Goal: Navigation & Orientation: Find specific page/section

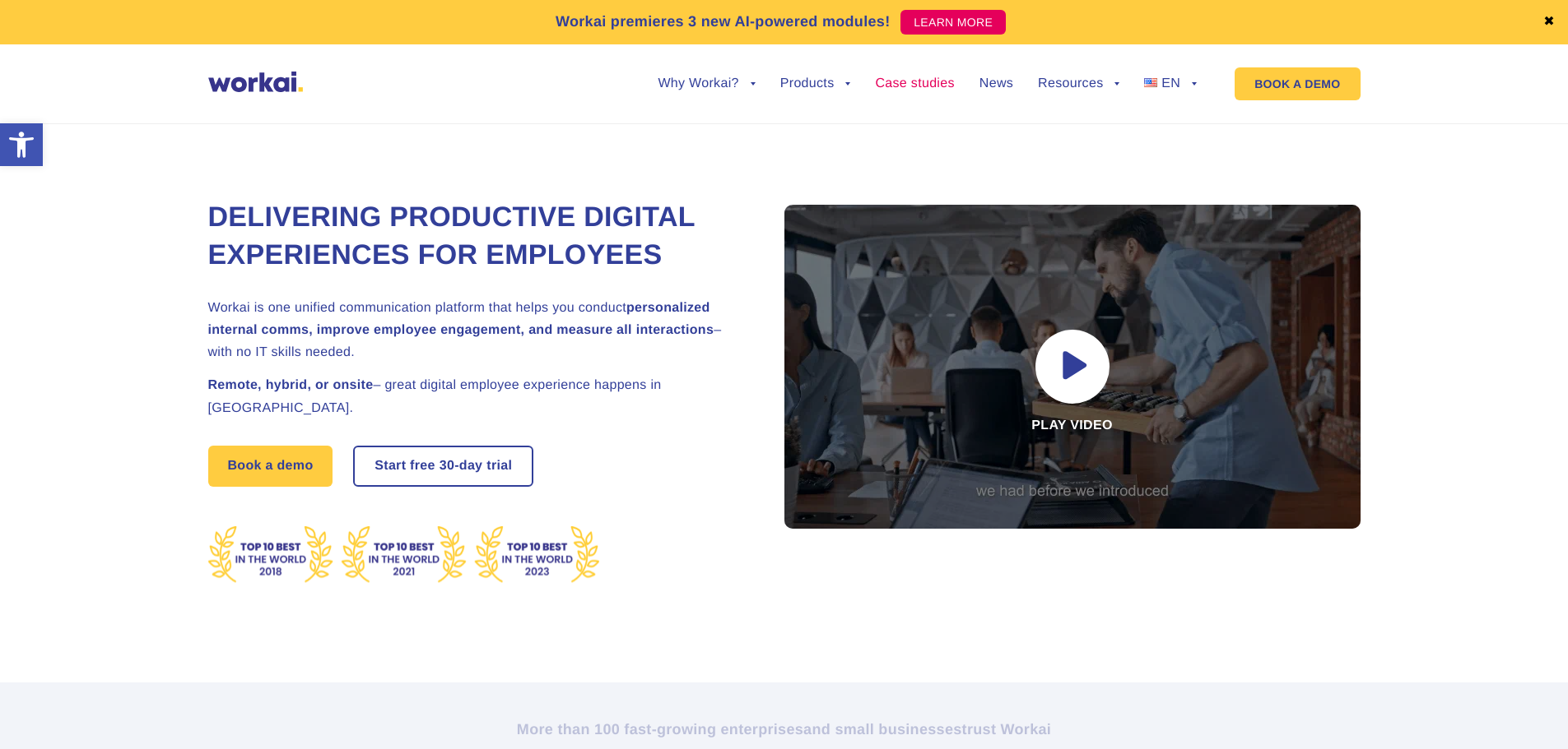
click at [943, 84] on link "Case studies" at bounding box center [915, 83] width 79 height 13
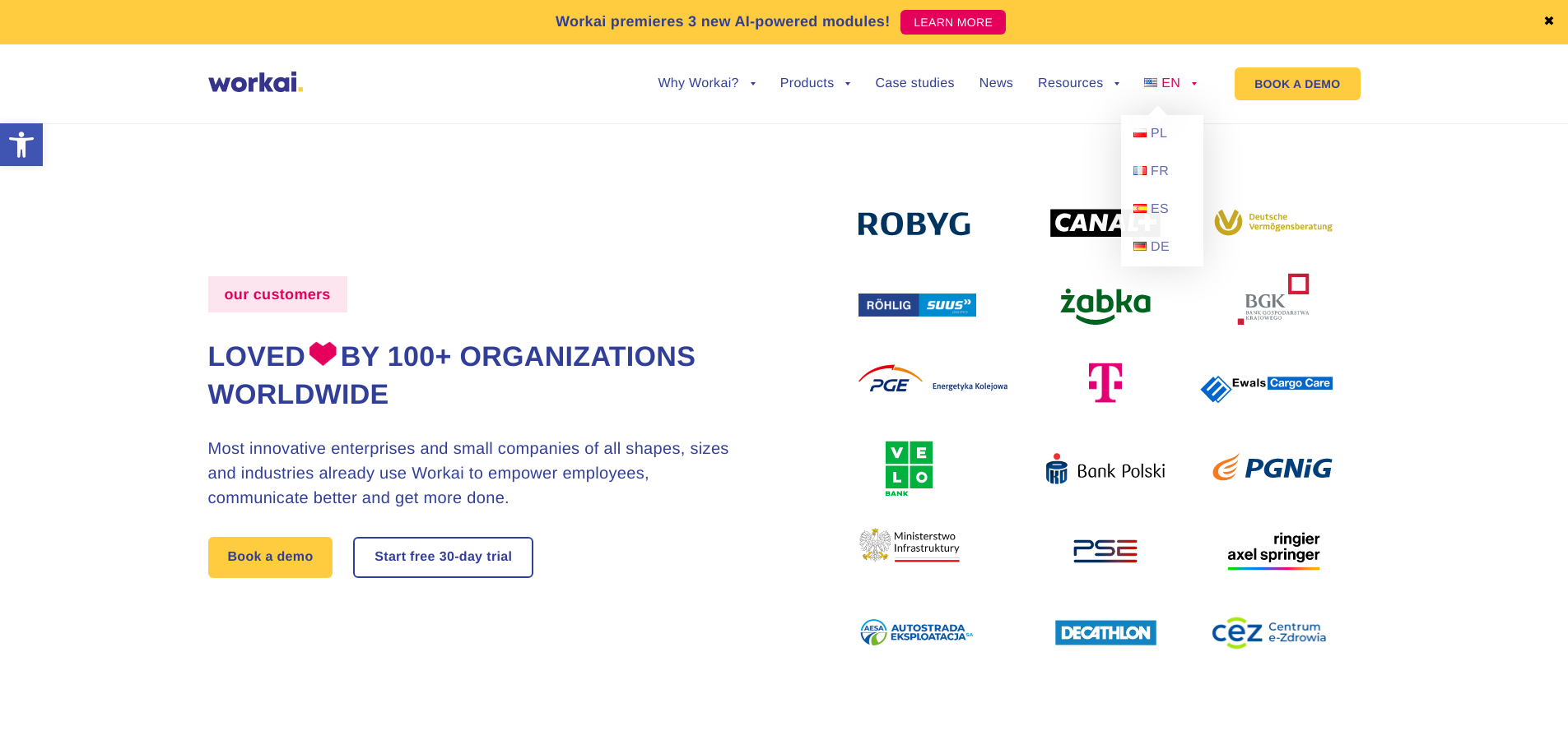
click at [1187, 81] on link "EN" at bounding box center [1170, 83] width 53 height 13
click at [1161, 133] on span "PL" at bounding box center [1159, 134] width 16 height 14
